Goal: Information Seeking & Learning: Find specific fact

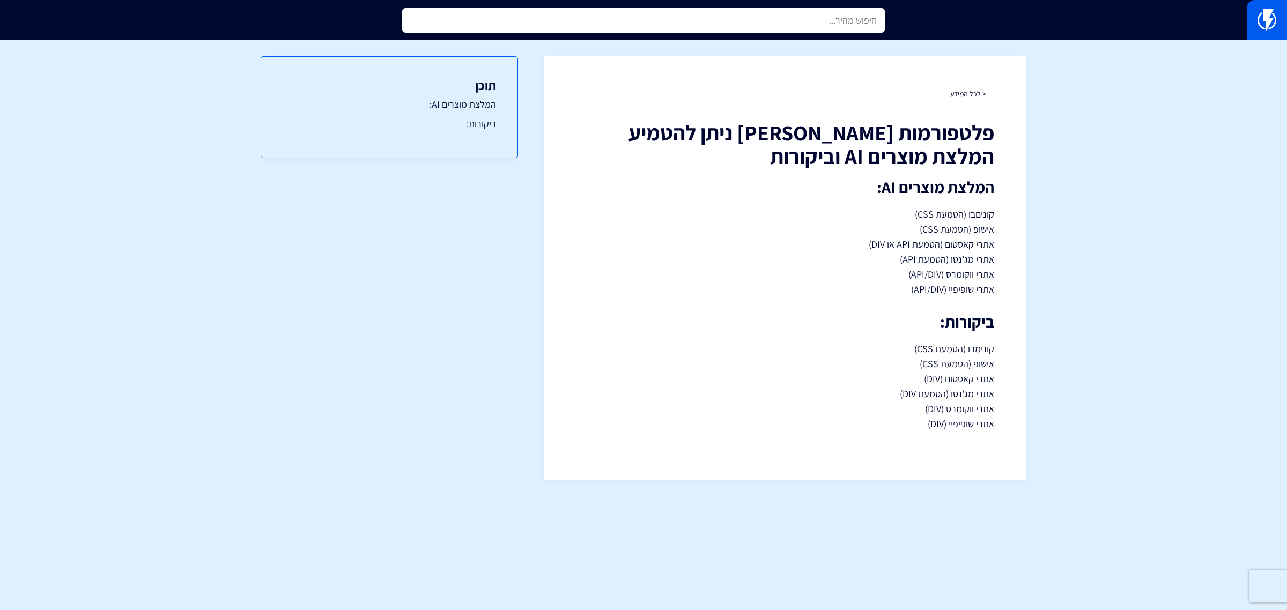
click at [862, 25] on input "text" at bounding box center [643, 20] width 483 height 25
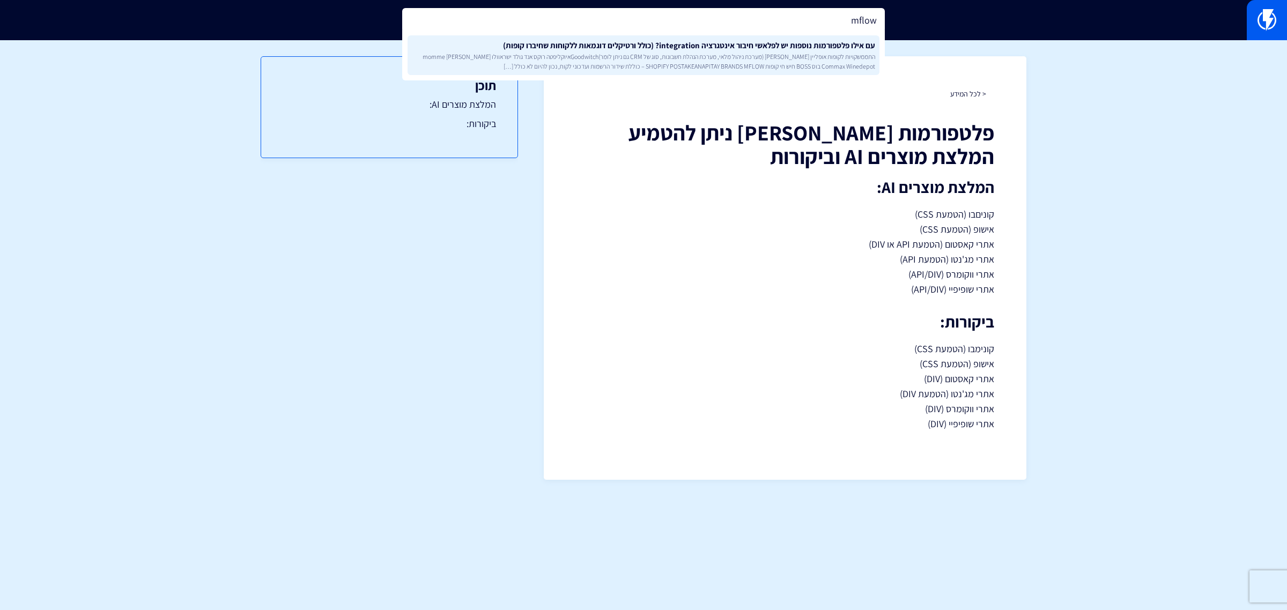
type input "mflow"
click at [842, 50] on link "עם אילו פלטפורמות נוספות יש לפלאשי חיבור אינטגרציה integration? (כולל ורטיקלים …" at bounding box center [644, 55] width 472 height 40
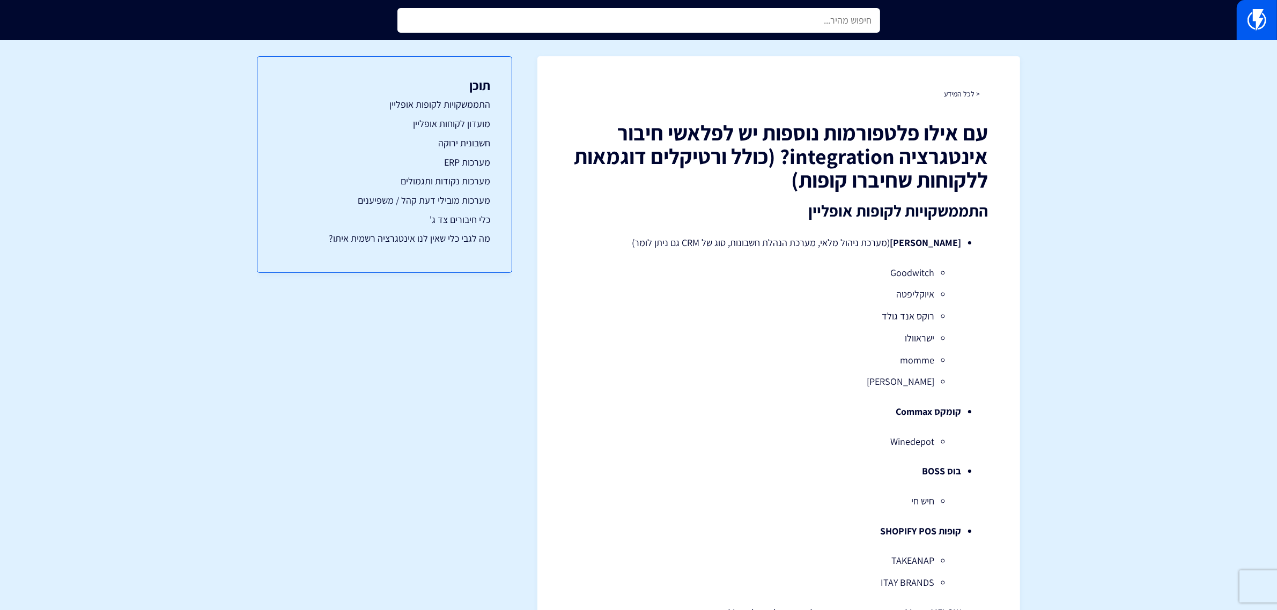
click at [814, 24] on input "text" at bounding box center [638, 20] width 483 height 25
type input "p"
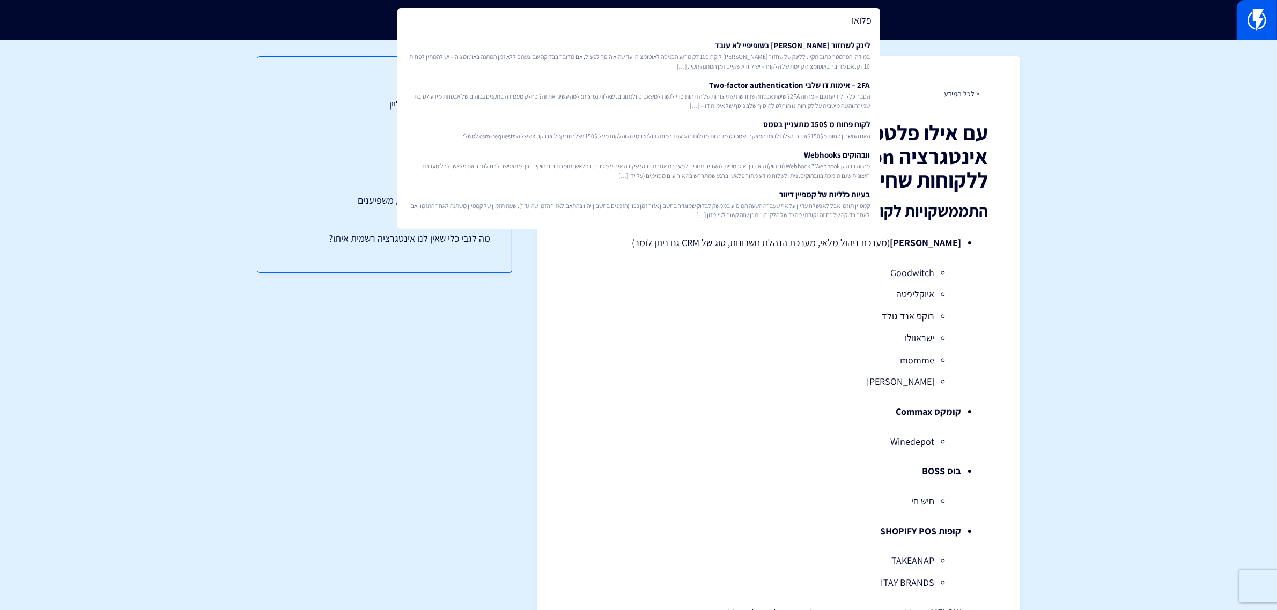
type input "פלואו"
click at [352, 397] on div "תוכן התממשקויות לקופות אופליין מועדון לקוחות אופליין חשבונית ירוקה מערכות ERP מ…" at bounding box center [384, 321] width 255 height 562
